Goal: Information Seeking & Learning: Learn about a topic

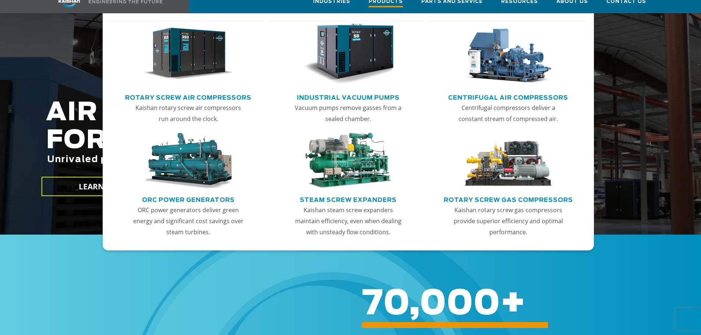
scroll to position [110, 0]
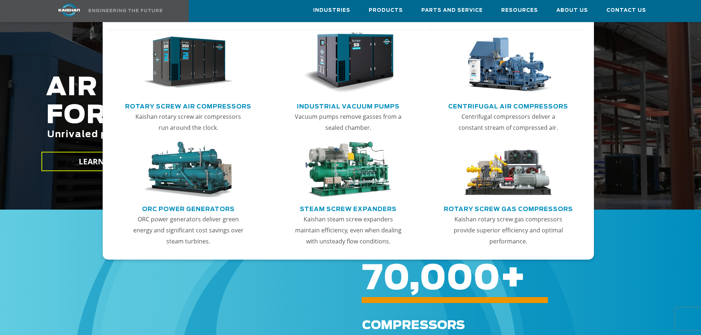
click at [176, 58] on img "Main menu" at bounding box center [188, 62] width 91 height 61
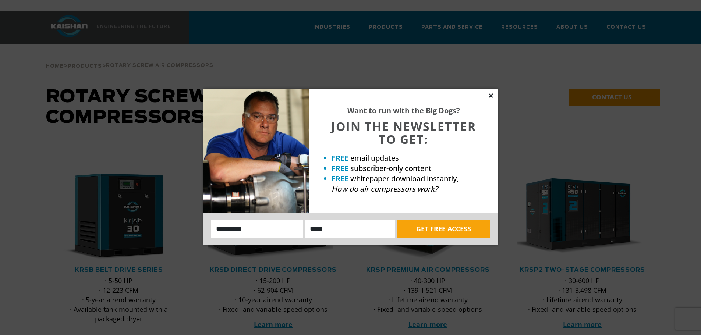
click at [490, 96] on icon at bounding box center [491, 95] width 4 height 4
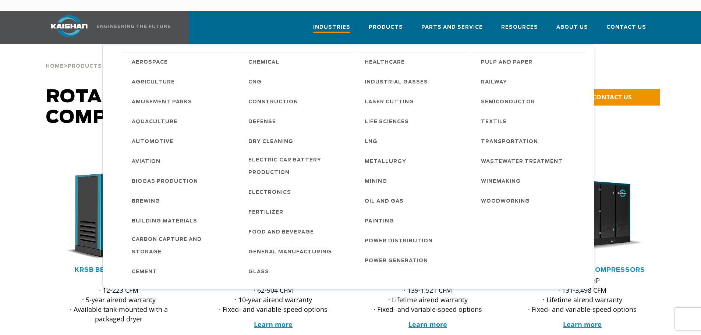
click at [348, 23] on span "Industries" at bounding box center [331, 28] width 37 height 10
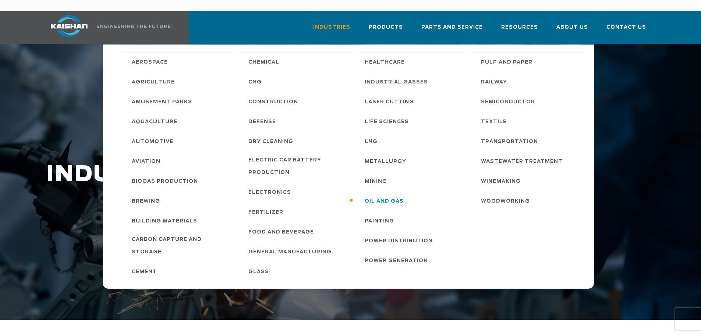
click at [392, 195] on span "Oil and Gas" at bounding box center [384, 201] width 39 height 13
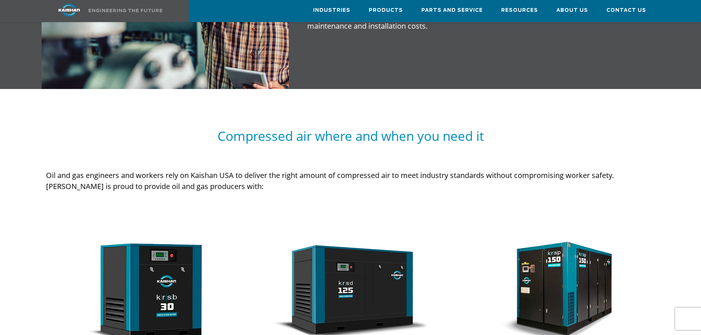
scroll to position [699, 0]
